Goal: Task Accomplishment & Management: Manage account settings

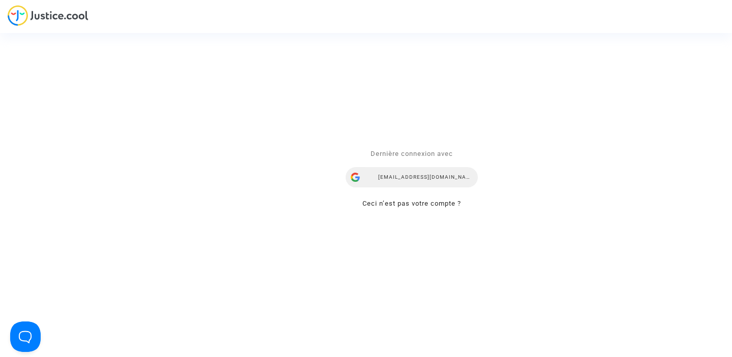
click at [398, 181] on div "airlines@refundmyticket.net" at bounding box center [412, 177] width 132 height 20
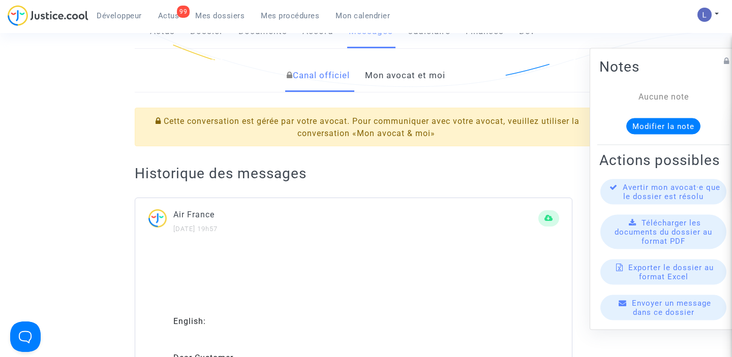
scroll to position [235, 0]
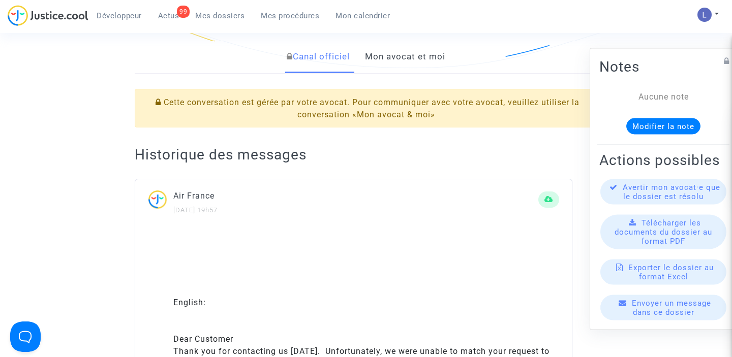
click at [406, 60] on link "Mon avocat et moi" at bounding box center [405, 57] width 80 height 34
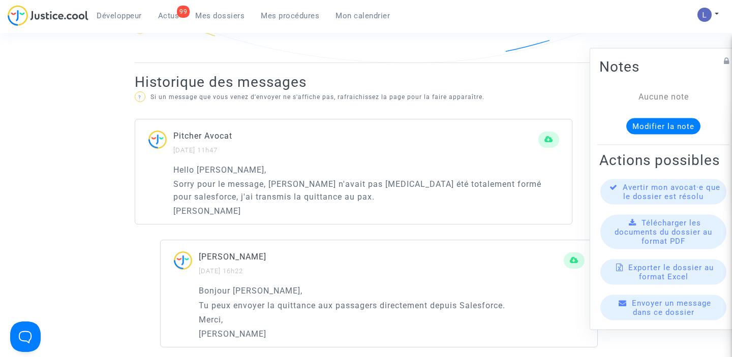
scroll to position [652, 0]
